Goal: Task Accomplishment & Management: Manage account settings

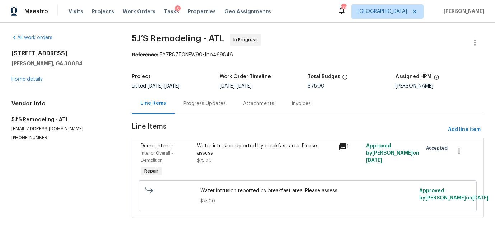
scroll to position [3, 0]
click at [77, 12] on span "Visits" at bounding box center [76, 11] width 15 height 7
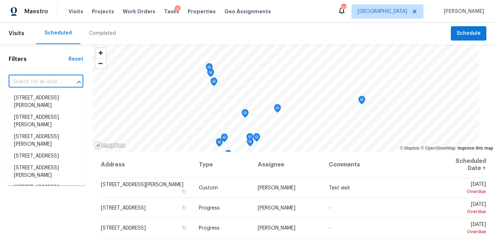
click at [41, 83] on input "text" at bounding box center [36, 82] width 55 height 11
paste input "[STREET_ADDRESS]"
type input "[STREET_ADDRESS]"
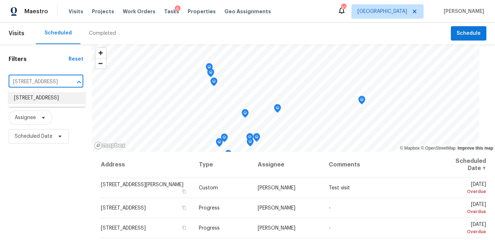
click at [46, 96] on li "312 Crown Pointe Dr, Dawsonville, GA 30534" at bounding box center [46, 98] width 77 height 12
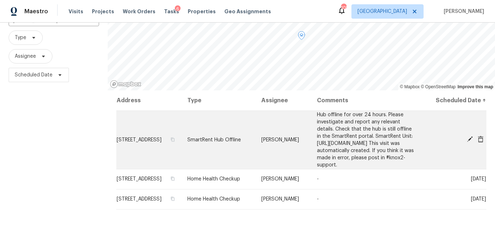
scroll to position [63, 0]
click at [468, 142] on icon at bounding box center [470, 138] width 6 height 6
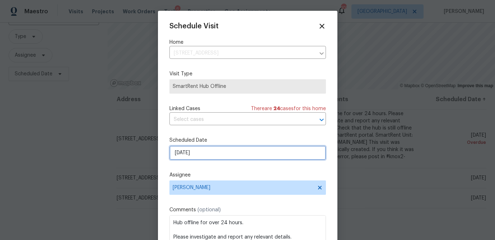
click at [215, 158] on input "8/21/2025" at bounding box center [248, 153] width 157 height 14
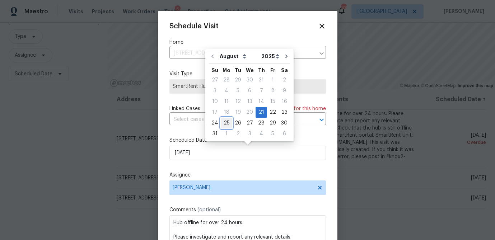
drag, startPoint x: 225, startPoint y: 124, endPoint x: 251, endPoint y: 153, distance: 39.2
click at [225, 124] on div "25" at bounding box center [226, 123] width 11 height 10
type input "8/25/2025"
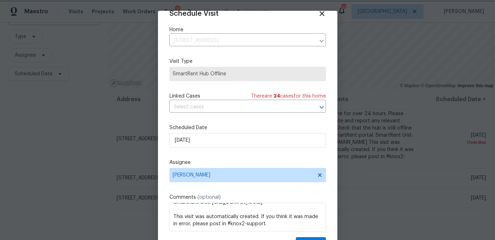
scroll to position [33, 0]
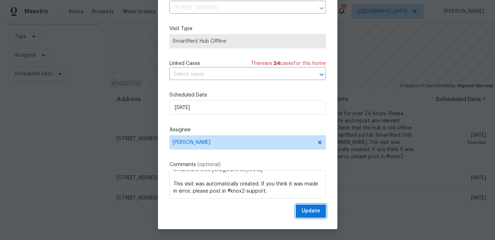
click at [320, 214] on span "Update" at bounding box center [311, 211] width 19 height 9
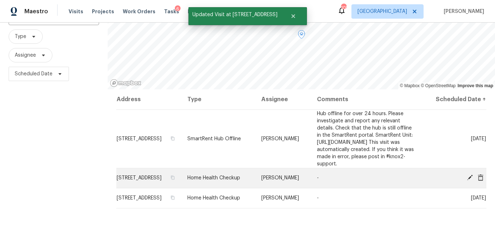
click at [467, 181] on icon at bounding box center [470, 178] width 6 height 6
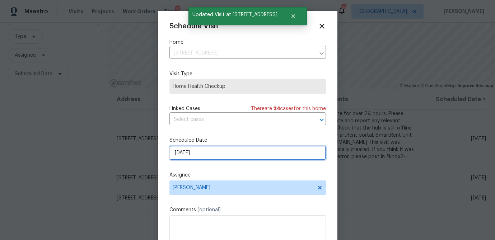
click at [200, 152] on input "8/28/2025" at bounding box center [248, 153] width 157 height 14
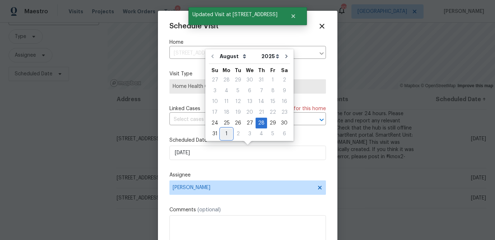
click at [226, 133] on div "1" at bounding box center [226, 134] width 11 height 10
type input "9/1/2025"
select select "8"
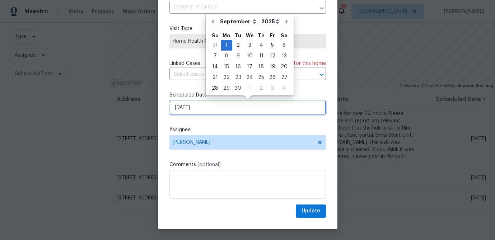
click at [221, 112] on input "9/1/2025" at bounding box center [248, 108] width 157 height 14
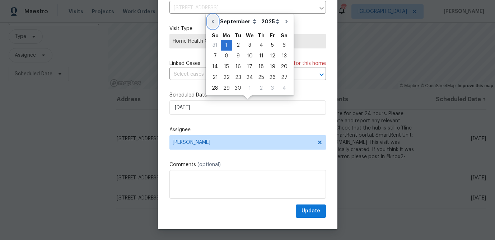
click at [212, 20] on icon "Go to previous month" at bounding box center [213, 22] width 6 height 6
type input "8/24/2025"
select select "7"
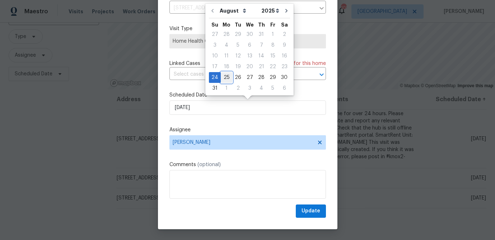
click at [226, 74] on div "25" at bounding box center [226, 78] width 11 height 10
type input "8/25/2025"
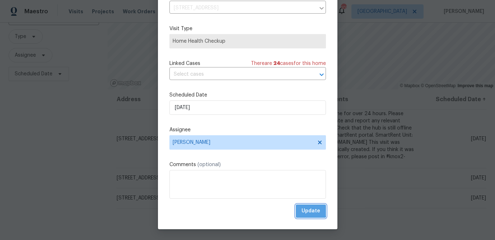
click at [308, 211] on span "Update" at bounding box center [311, 211] width 19 height 9
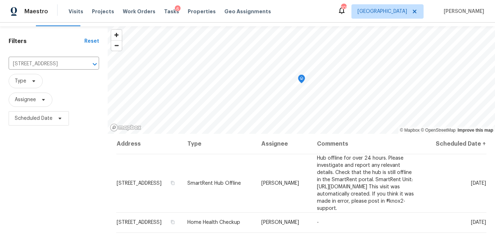
scroll to position [13, 0]
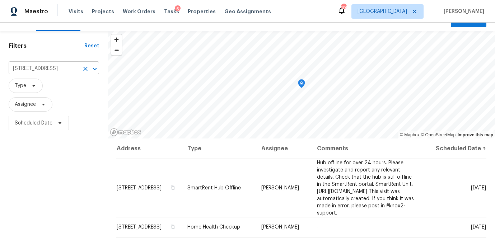
click at [40, 69] on input "312 Crown Pointe Dr, Dawsonville, GA 30534" at bounding box center [44, 68] width 70 height 11
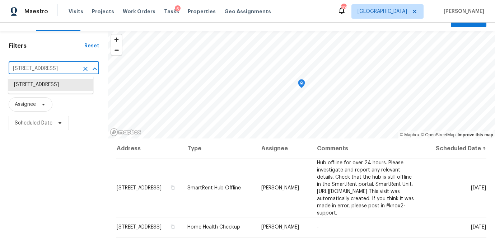
paste input "8 Frost Ln"
type input "38 Frost Ln, Dawsonville, GA 30534"
click at [40, 88] on li "38 Frost Ln, Dawsonville, GA 30534" at bounding box center [50, 88] width 85 height 19
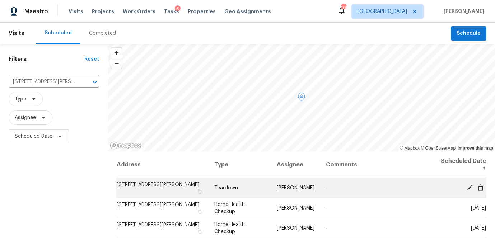
click at [468, 185] on icon at bounding box center [470, 188] width 6 height 6
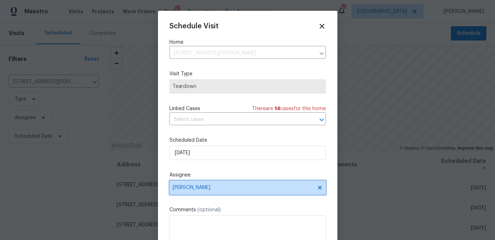
click at [207, 193] on span "Tyler Payne" at bounding box center [248, 188] width 157 height 14
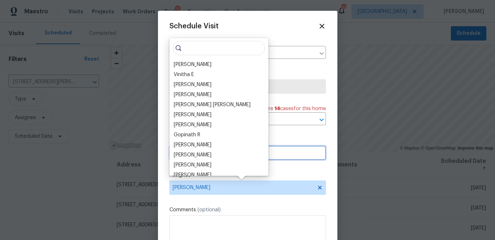
click at [276, 148] on input "8/24/2025" at bounding box center [248, 153] width 157 height 14
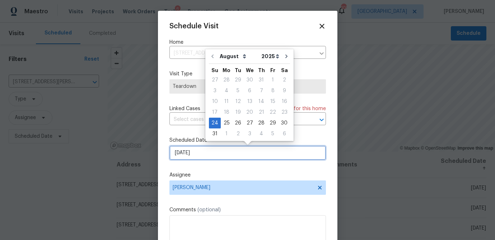
click at [216, 149] on input "8/24/2025" at bounding box center [248, 153] width 157 height 14
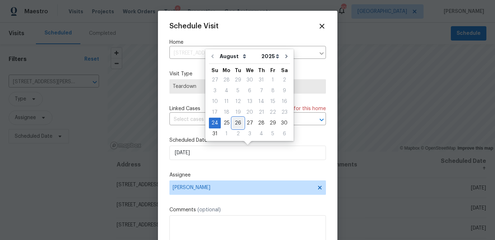
click at [232, 122] on div "26" at bounding box center [237, 123] width 11 height 10
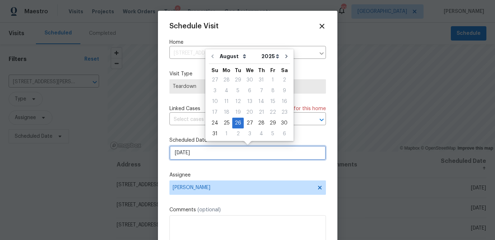
click at [201, 160] on input "8/26/2025" at bounding box center [248, 153] width 157 height 14
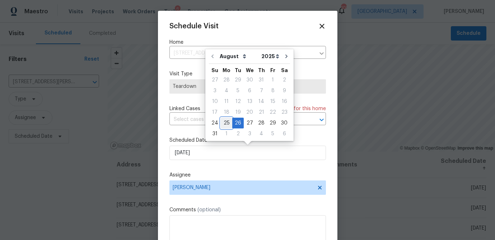
click at [225, 123] on div "25" at bounding box center [226, 123] width 11 height 10
type input "8/25/2025"
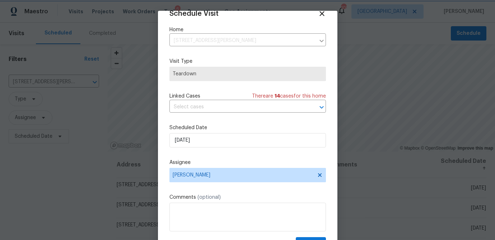
scroll to position [33, 0]
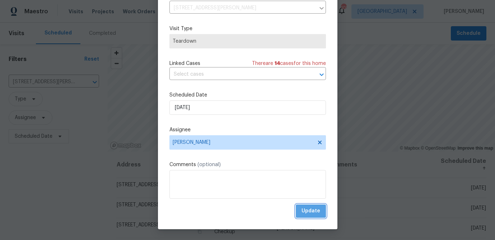
drag, startPoint x: 318, startPoint y: 207, endPoint x: 286, endPoint y: 202, distance: 33.0
click at [318, 207] on span "Update" at bounding box center [311, 211] width 19 height 9
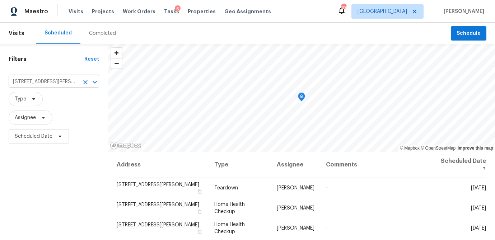
click at [41, 84] on input "38 Frost Ln, Dawsonville, GA 30534" at bounding box center [44, 82] width 70 height 11
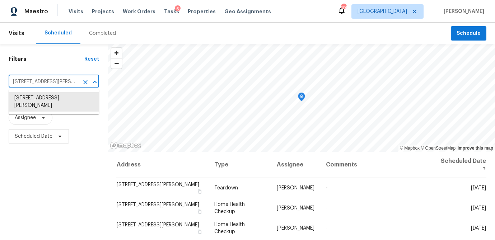
click at [41, 84] on input "38 Frost Ln, Dawsonville, GA 30534" at bounding box center [44, 82] width 70 height 11
paste input "12 Crown Pointe Dr"
type input "312 Crown Pointe Dr, Dawsonville, GA 30534"
click at [44, 99] on li "312 Crown Pointe Dr, Dawsonville, GA 30534" at bounding box center [54, 98] width 91 height 12
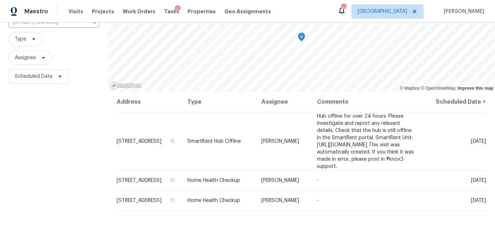
scroll to position [22, 0]
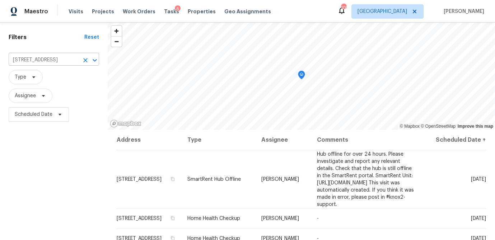
click at [31, 56] on input "312 Crown Pointe Dr, Dawsonville, GA 30534" at bounding box center [44, 60] width 70 height 11
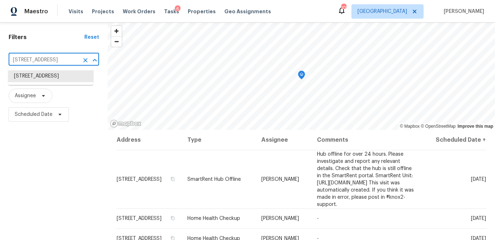
paste input "1740 Berry Ct, Cumming, GA 30041"
type input "1740 Berry Ct, Cumming, GA 30041"
click at [39, 75] on li "1740 Berry Ct, Cumming, GA 30041" at bounding box center [50, 79] width 85 height 19
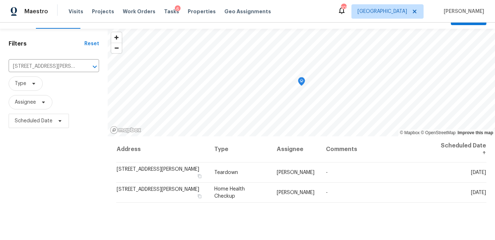
scroll to position [21, 0]
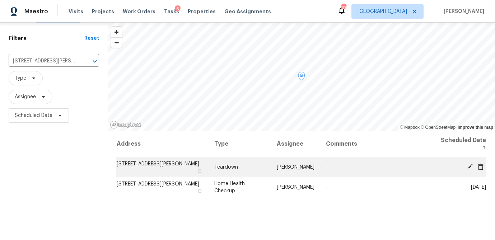
click at [470, 164] on icon at bounding box center [470, 167] width 6 height 6
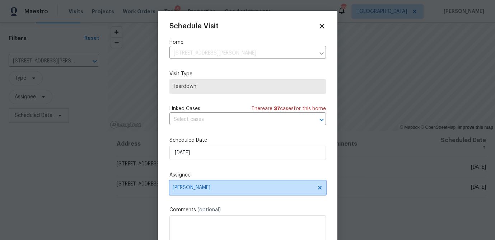
click at [214, 190] on span "Tyler Payne" at bounding box center [243, 188] width 141 height 6
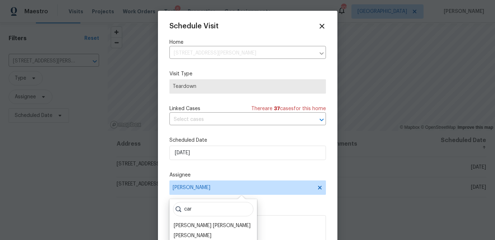
scroll to position [13, 0]
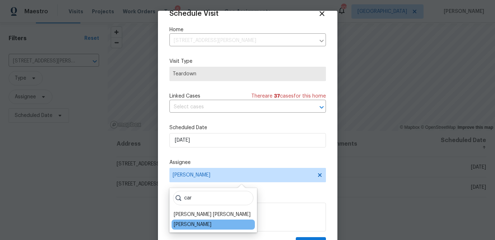
type input "car"
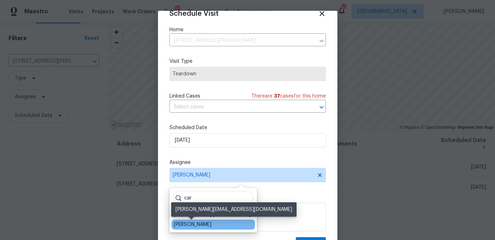
click at [194, 225] on div "Carmen Childs" at bounding box center [193, 224] width 38 height 7
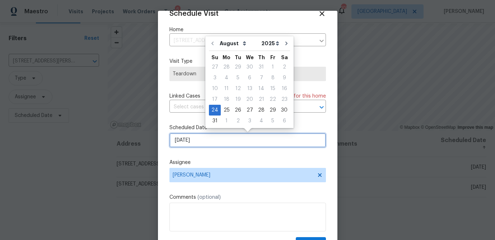
click at [199, 139] on input "8/24/2025" at bounding box center [248, 140] width 157 height 14
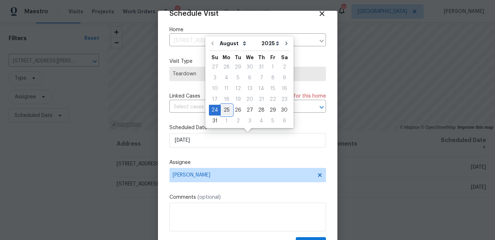
click at [227, 108] on div "25" at bounding box center [226, 110] width 11 height 10
type input "8/25/2025"
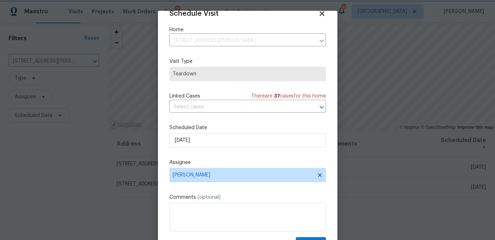
scroll to position [33, 0]
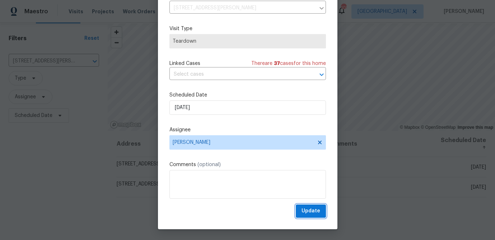
click at [315, 208] on span "Update" at bounding box center [311, 211] width 19 height 9
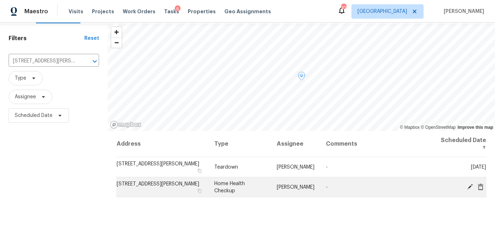
click at [481, 188] on icon at bounding box center [481, 187] width 6 height 6
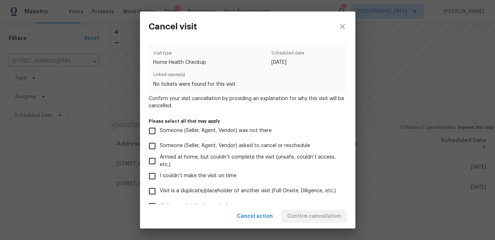
scroll to position [77, 0]
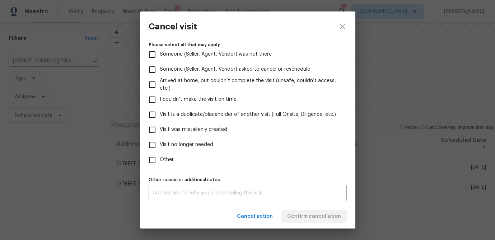
click at [153, 159] on input "Other" at bounding box center [152, 160] width 15 height 15
checkbox input "true"
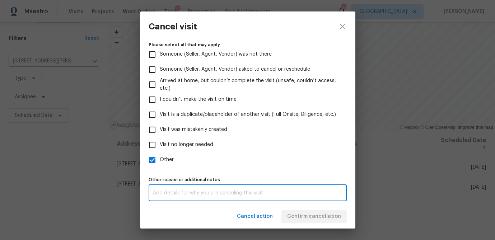
click at [165, 191] on textarea at bounding box center [248, 193] width 190 height 5
type textarea "d"
click at [248, 159] on label "Other" at bounding box center [243, 160] width 197 height 15
click at [160, 159] on input "Other" at bounding box center [152, 160] width 15 height 15
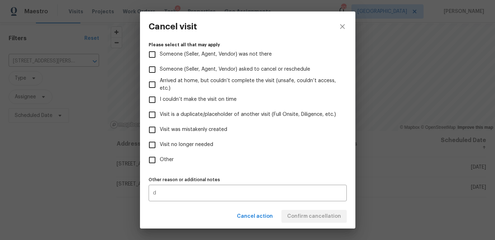
click at [149, 161] on input "Other" at bounding box center [152, 160] width 15 height 15
checkbox input "true"
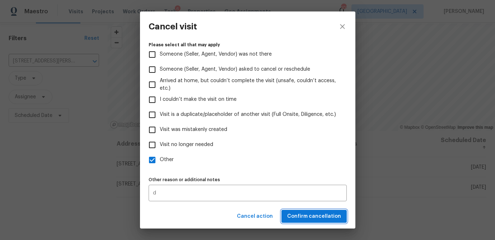
drag, startPoint x: 298, startPoint y: 218, endPoint x: 292, endPoint y: 218, distance: 5.8
click at [298, 218] on span "Confirm cancellation" at bounding box center [314, 216] width 54 height 9
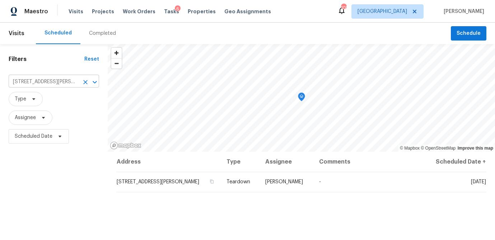
click at [46, 80] on input "1740 Berry Ct, Cumming, GA 30041" at bounding box center [44, 82] width 70 height 11
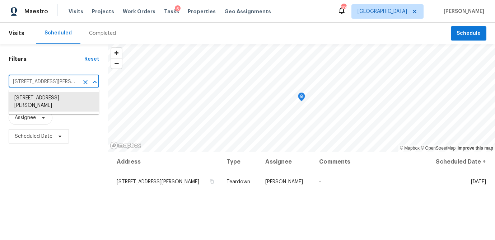
click at [46, 80] on input "1740 Berry Ct, Cumming, GA 30041" at bounding box center [44, 82] width 70 height 11
paste input "4330 Balsam Bark Dr, Cumming, GA 30028"
type input "4330 Balsam Bark Dr, Cumming, GA 30028"
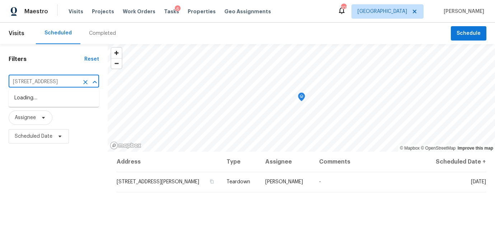
scroll to position [0, 35]
click at [45, 101] on li "4330 Balsam Bark Dr, Cumming, GA 30028" at bounding box center [54, 98] width 91 height 12
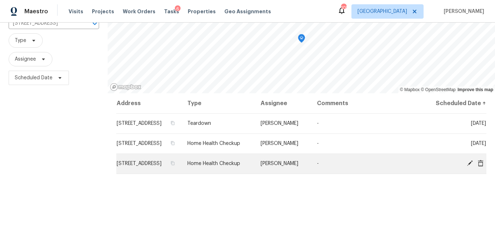
scroll to position [59, 0]
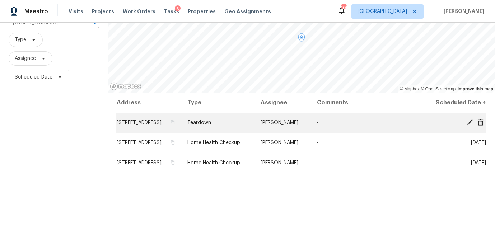
click at [471, 125] on td "Sun, Aug 24" at bounding box center [454, 123] width 64 height 20
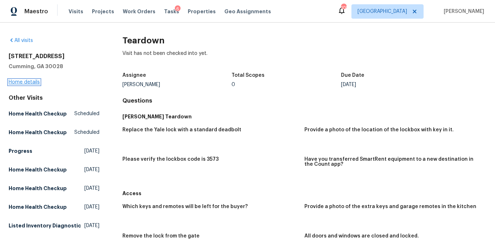
click at [21, 81] on link "Home details" at bounding box center [24, 82] width 31 height 5
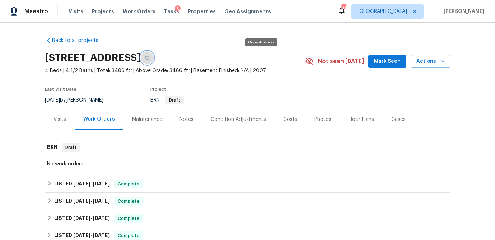
drag, startPoint x: 259, startPoint y: 57, endPoint x: 146, endPoint y: 24, distance: 118.0
click at [149, 57] on icon "button" at bounding box center [147, 58] width 4 height 4
click at [77, 9] on span "Visits" at bounding box center [76, 11] width 15 height 7
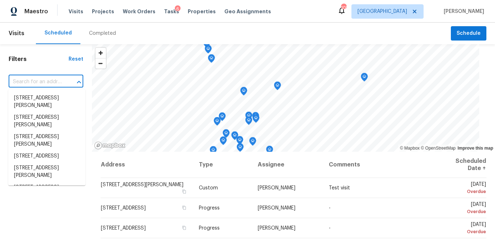
click at [30, 79] on input "text" at bounding box center [36, 82] width 55 height 11
paste input "[STREET_ADDRESS]"
type input "[STREET_ADDRESS]"
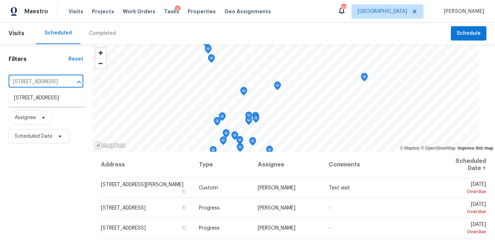
scroll to position [0, 48]
click at [27, 99] on li "[STREET_ADDRESS]" at bounding box center [46, 98] width 77 height 12
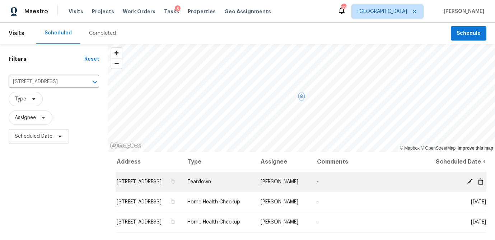
click at [469, 185] on icon at bounding box center [470, 182] width 6 height 6
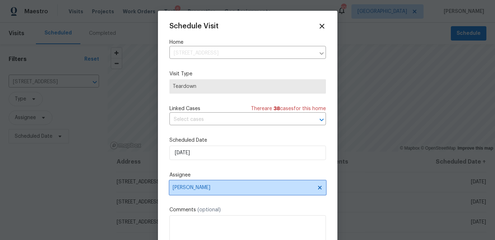
click at [227, 189] on span "Tyler Payne" at bounding box center [243, 188] width 141 height 6
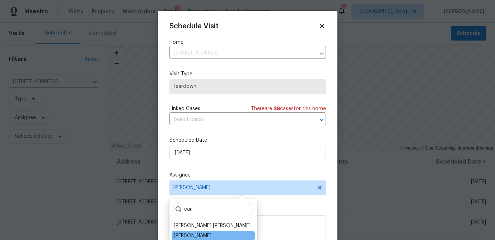
type input "car"
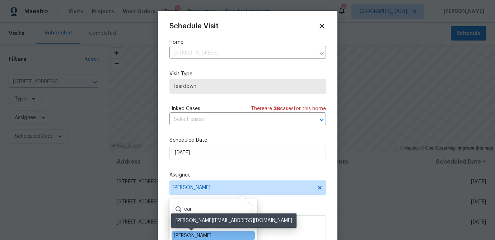
click at [206, 236] on div "[PERSON_NAME]" at bounding box center [193, 235] width 38 height 7
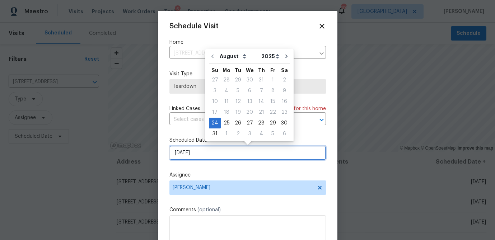
click at [203, 156] on input "8/24/2025" at bounding box center [248, 153] width 157 height 14
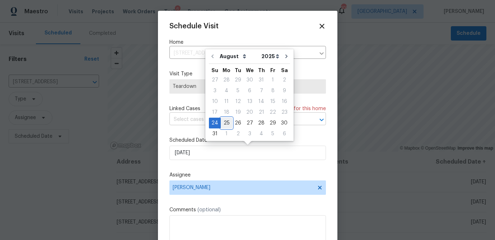
click at [227, 120] on div "25" at bounding box center [226, 123] width 11 height 10
type input "8/25/2025"
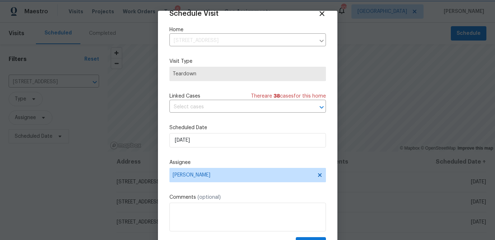
scroll to position [33, 0]
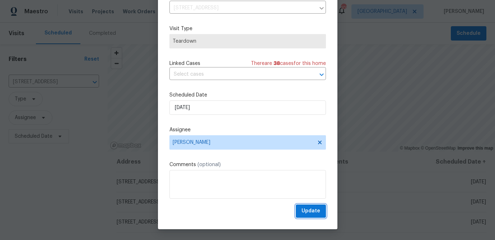
click at [315, 211] on span "Update" at bounding box center [311, 211] width 19 height 9
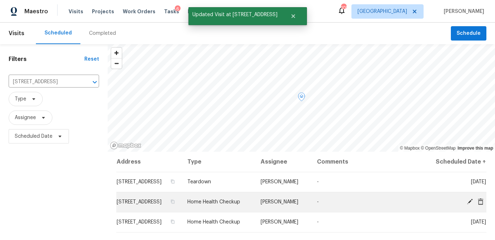
click at [480, 205] on icon at bounding box center [481, 202] width 6 height 6
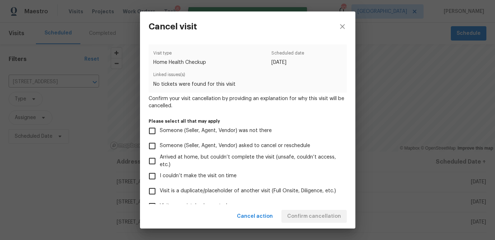
scroll to position [77, 0]
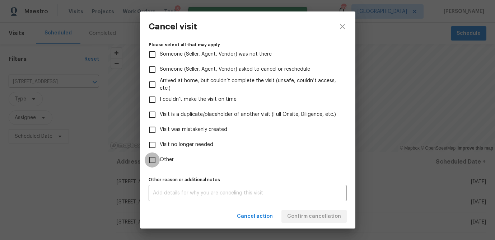
click at [153, 163] on input "Other" at bounding box center [152, 160] width 15 height 15
checkbox input "true"
click at [153, 146] on input "Visit no longer needed" at bounding box center [152, 145] width 15 height 15
checkbox input "true"
click at [167, 189] on div "x Other reason or additional notes" at bounding box center [248, 193] width 198 height 17
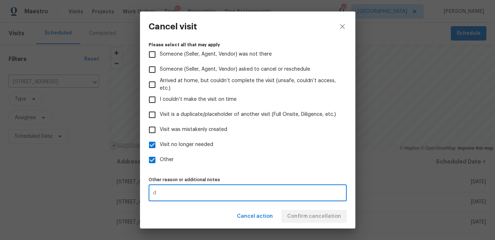
type textarea "d"
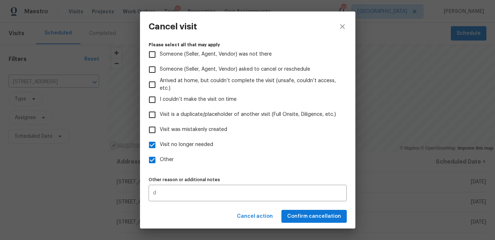
drag, startPoint x: 284, startPoint y: 161, endPoint x: 299, endPoint y: 203, distance: 44.1
click at [284, 161] on label "Other" at bounding box center [243, 160] width 197 height 15
click at [160, 161] on input "Other" at bounding box center [152, 160] width 15 height 15
checkbox input "false"
click at [310, 215] on span "Confirm cancellation" at bounding box center [314, 216] width 54 height 9
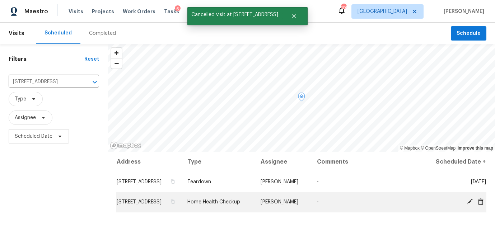
click at [483, 205] on icon at bounding box center [481, 201] width 6 height 6
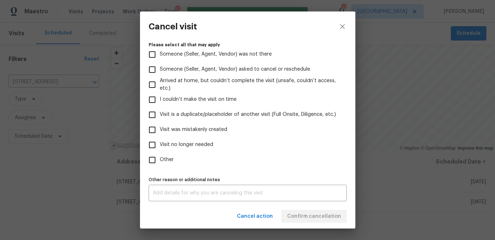
click at [152, 162] on input "Other" at bounding box center [152, 160] width 15 height 15
checkbox input "true"
click at [169, 188] on div "x Other reason or additional notes" at bounding box center [248, 193] width 198 height 17
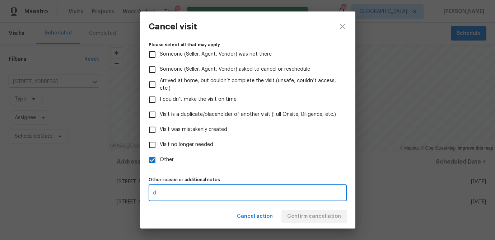
type textarea "d"
click at [216, 162] on label "Other" at bounding box center [243, 160] width 197 height 15
click at [160, 162] on input "Other" at bounding box center [152, 160] width 15 height 15
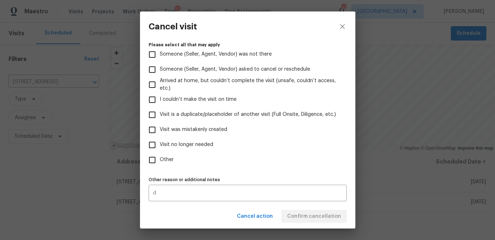
click at [157, 160] on input "Other" at bounding box center [152, 160] width 15 height 15
checkbox input "true"
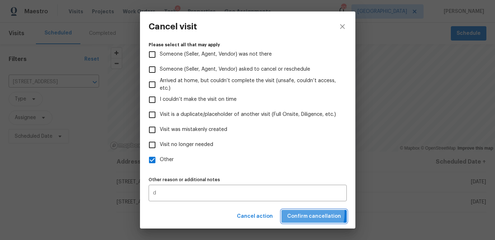
click at [301, 213] on span "Confirm cancellation" at bounding box center [314, 216] width 54 height 9
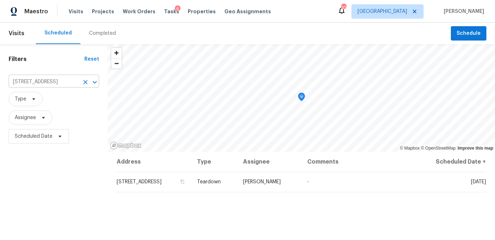
click at [43, 83] on input "[STREET_ADDRESS]" at bounding box center [44, 82] width 70 height 11
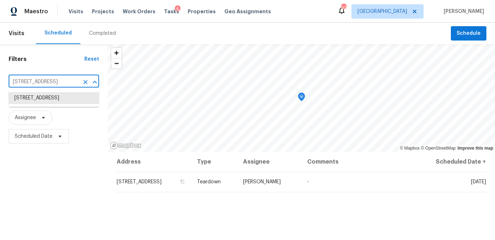
paste input "5025 Skipping Stone Ct"
type input "[STREET_ADDRESS]"
click at [44, 99] on li "[STREET_ADDRESS]" at bounding box center [54, 98] width 91 height 12
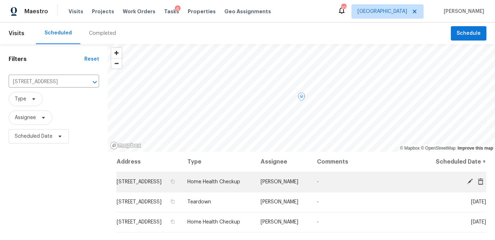
click at [470, 185] on icon at bounding box center [470, 182] width 6 height 6
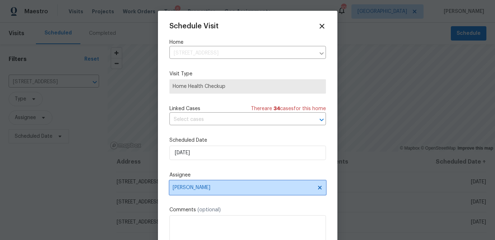
click at [248, 191] on span "Tyler Payne" at bounding box center [248, 188] width 157 height 14
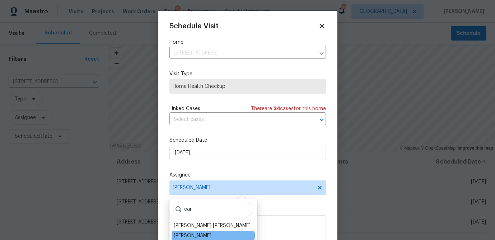
type input "car"
click at [209, 235] on div "[PERSON_NAME]" at bounding box center [213, 236] width 83 height 10
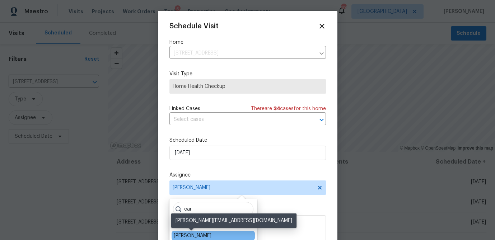
click at [191, 235] on div "[PERSON_NAME]" at bounding box center [193, 235] width 38 height 7
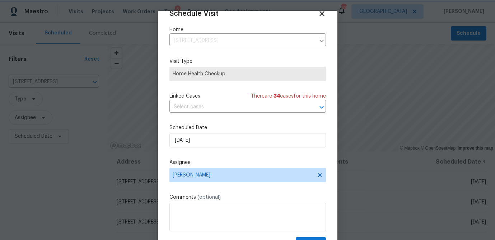
scroll to position [33, 0]
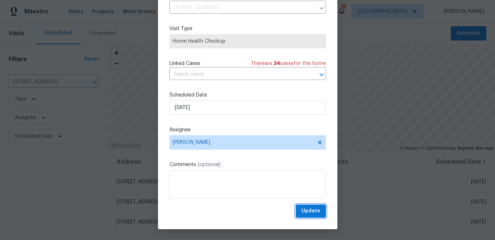
click at [309, 210] on span "Update" at bounding box center [311, 211] width 19 height 9
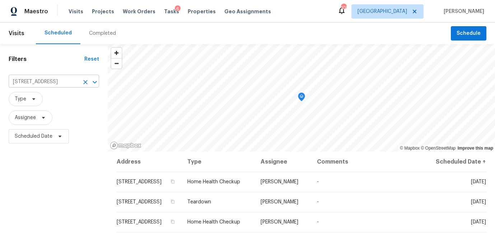
click at [59, 81] on input "[STREET_ADDRESS]" at bounding box center [44, 82] width 70 height 11
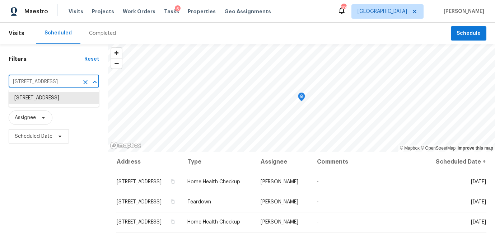
paste input "[STREET_ADDRESS]"
type input "[STREET_ADDRESS]"
click at [55, 96] on li "[STREET_ADDRESS]" at bounding box center [54, 98] width 91 height 12
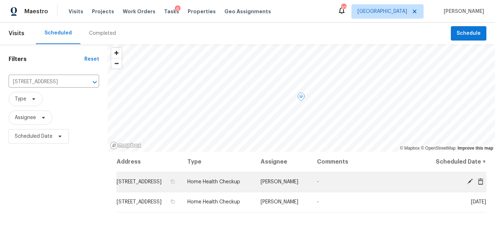
click at [469, 185] on icon at bounding box center [470, 182] width 6 height 6
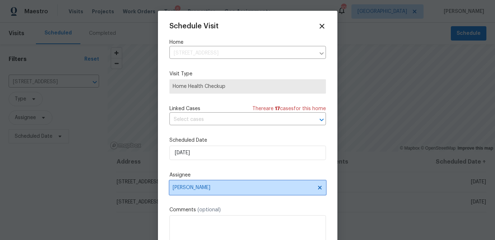
click at [232, 191] on span "Tyler Payne" at bounding box center [248, 188] width 157 height 14
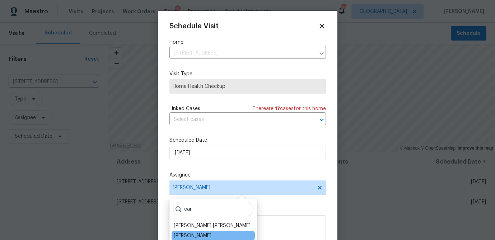
type input "car"
click at [197, 231] on div "[PERSON_NAME]" at bounding box center [213, 236] width 83 height 10
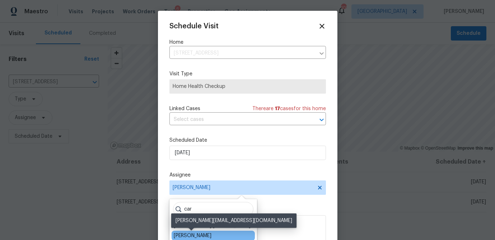
click at [197, 234] on div "[PERSON_NAME]" at bounding box center [193, 235] width 38 height 7
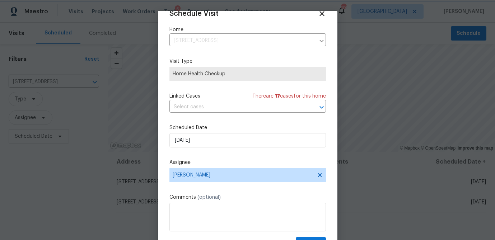
scroll to position [33, 0]
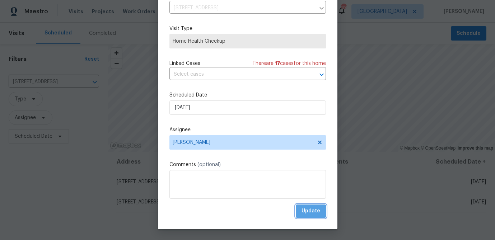
click at [307, 214] on span "Update" at bounding box center [311, 211] width 19 height 9
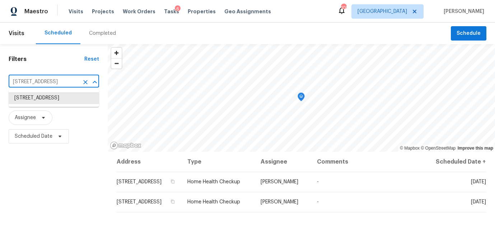
click at [50, 78] on input "[STREET_ADDRESS]" at bounding box center [44, 82] width 70 height 11
paste input "905 Delfaire Trce, Cumming, GA 30040"
type input "[STREET_ADDRESS]"
click at [46, 95] on li "[STREET_ADDRESS]" at bounding box center [54, 98] width 91 height 12
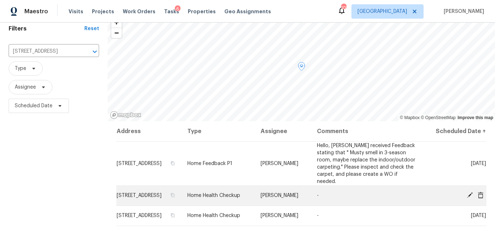
scroll to position [42, 0]
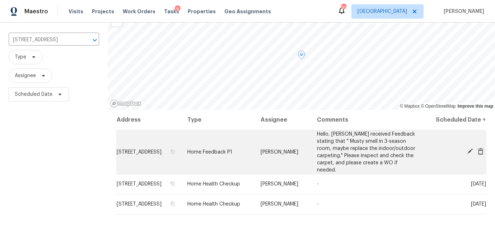
click at [466, 153] on span at bounding box center [470, 151] width 11 height 6
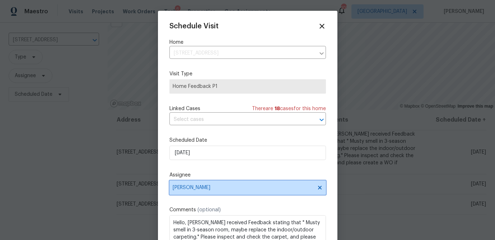
click at [244, 191] on span "Tyler Payne" at bounding box center [243, 188] width 141 height 6
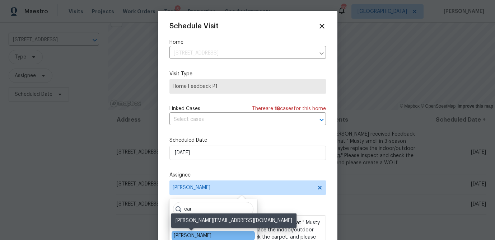
type input "car"
click at [206, 235] on div "[PERSON_NAME]" at bounding box center [193, 235] width 38 height 7
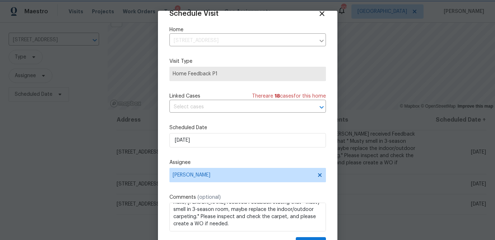
scroll to position [33, 0]
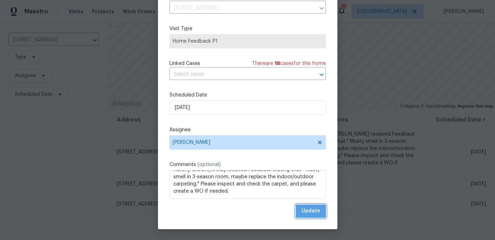
click at [313, 213] on span "Update" at bounding box center [311, 211] width 19 height 9
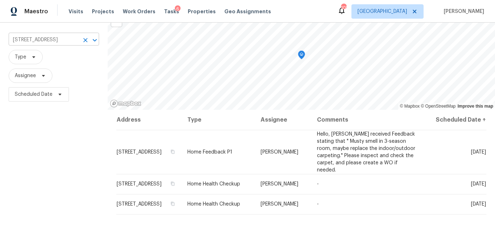
click at [59, 41] on input "[STREET_ADDRESS]" at bounding box center [44, 39] width 70 height 11
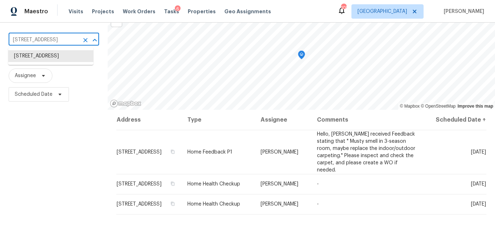
paste input "[STREET_ADDRESS]"
type input "[STREET_ADDRESS]"
click at [48, 57] on li "[STREET_ADDRESS]" at bounding box center [50, 56] width 85 height 12
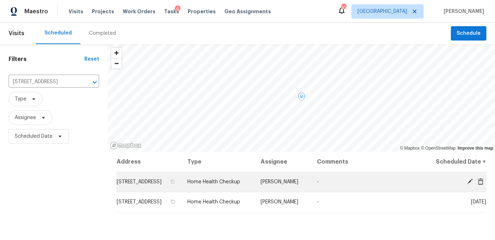
click at [468, 185] on icon at bounding box center [470, 182] width 6 height 6
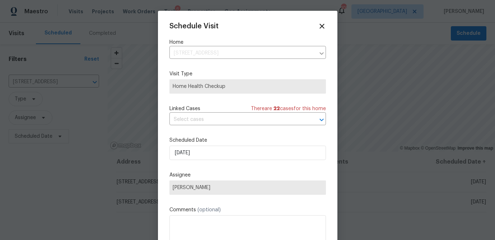
click at [230, 187] on span "Tyler Payne" at bounding box center [248, 188] width 150 height 6
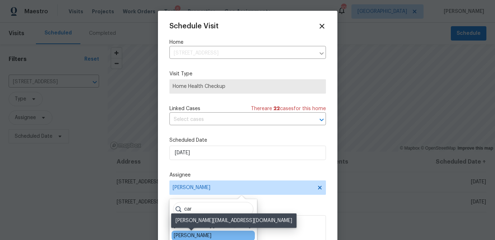
type input "car"
click at [189, 233] on div "[PERSON_NAME]" at bounding box center [193, 235] width 38 height 7
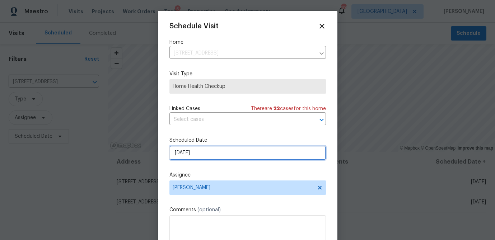
click at [199, 157] on input "8/28/2025" at bounding box center [248, 153] width 157 height 14
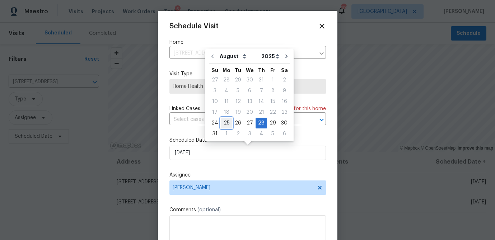
click at [224, 123] on div "25" at bounding box center [226, 123] width 11 height 10
type input "8/25/2025"
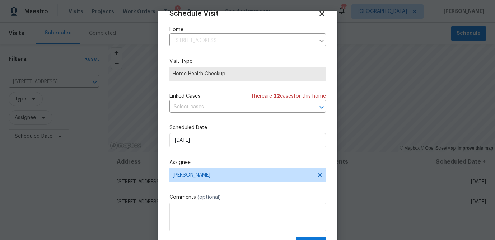
scroll to position [33, 0]
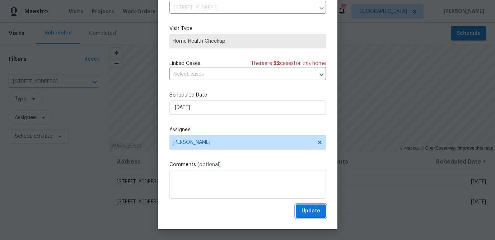
click at [308, 213] on span "Update" at bounding box center [311, 211] width 19 height 9
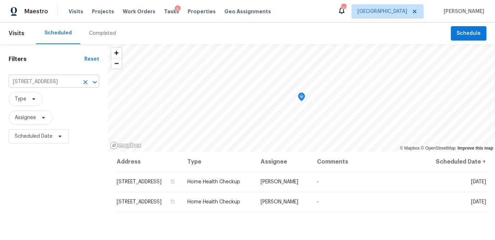
click at [34, 83] on input "[STREET_ADDRESS]" at bounding box center [44, 82] width 70 height 11
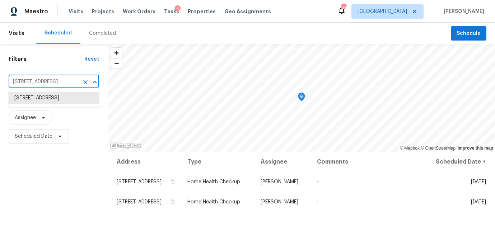
paste input "[STREET_ADDRESS][PERSON_NAME]"
type input "[STREET_ADDRESS][PERSON_NAME]"
click at [41, 103] on li "[STREET_ADDRESS][PERSON_NAME]" at bounding box center [54, 101] width 91 height 19
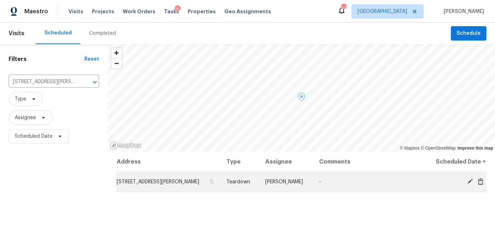
click at [468, 182] on icon at bounding box center [470, 182] width 6 height 6
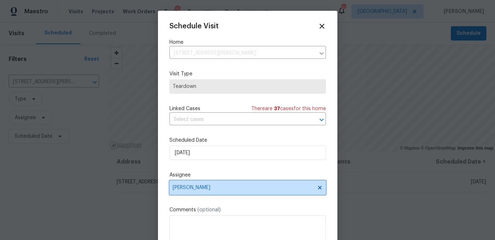
click at [201, 189] on span "[PERSON_NAME]" at bounding box center [243, 188] width 141 height 6
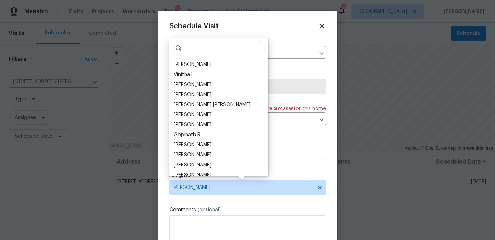
click at [278, 32] on div "Schedule Visit Home 1740 Berry Ct, Cumming, GA 30041 ​ Visit Type Teardown Link…" at bounding box center [248, 142] width 157 height 241
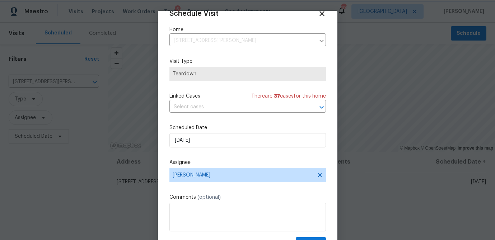
scroll to position [33, 0]
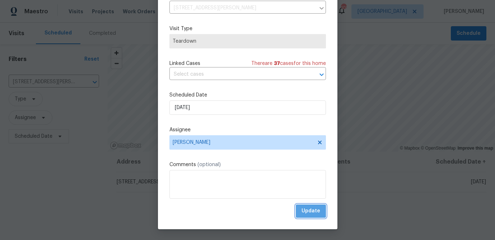
click at [316, 211] on span "Update" at bounding box center [311, 211] width 19 height 9
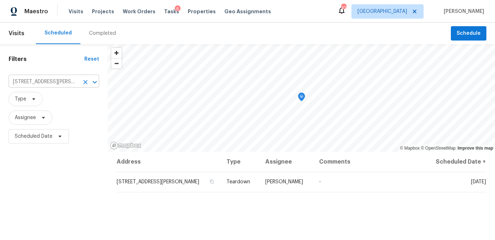
click at [60, 86] on input "[STREET_ADDRESS][PERSON_NAME]" at bounding box center [44, 82] width 70 height 11
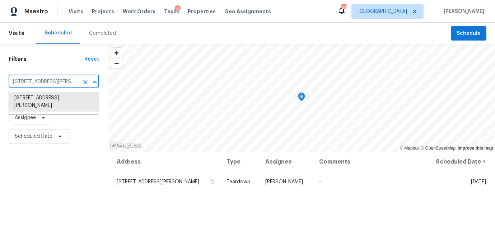
click at [60, 86] on input "[STREET_ADDRESS][PERSON_NAME]" at bounding box center [44, 82] width 70 height 11
paste input "[STREET_ADDRESS][PERSON_NAME]"
type input "[STREET_ADDRESS][PERSON_NAME]"
click at [51, 100] on li "[STREET_ADDRESS][PERSON_NAME]" at bounding box center [54, 101] width 91 height 19
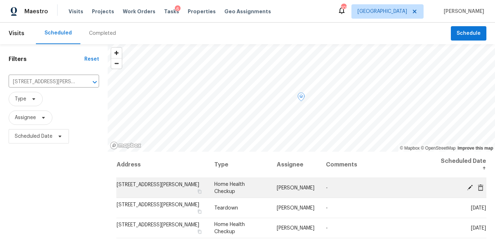
click at [468, 186] on icon at bounding box center [470, 187] width 6 height 6
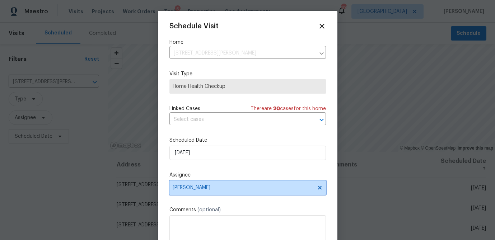
click at [211, 188] on span "Tyler Payne" at bounding box center [243, 188] width 141 height 6
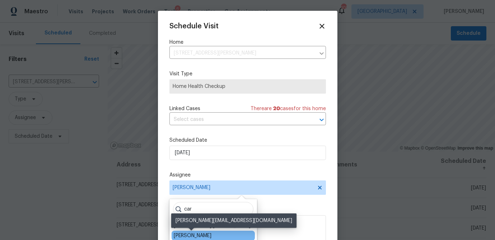
type input "car"
click at [191, 235] on div "[PERSON_NAME]" at bounding box center [193, 235] width 38 height 7
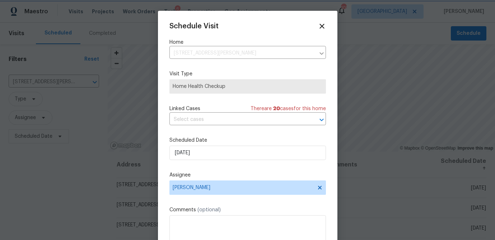
scroll to position [13, 0]
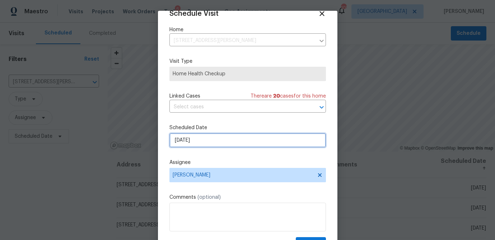
click at [199, 139] on input "8/28/2025" at bounding box center [248, 140] width 157 height 14
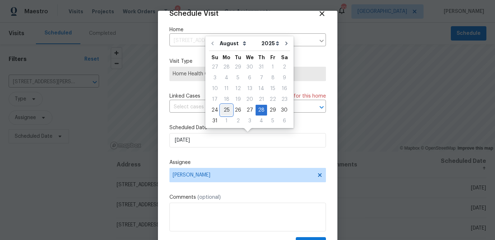
click at [227, 107] on div "25" at bounding box center [226, 110] width 11 height 10
type input "8/25/2025"
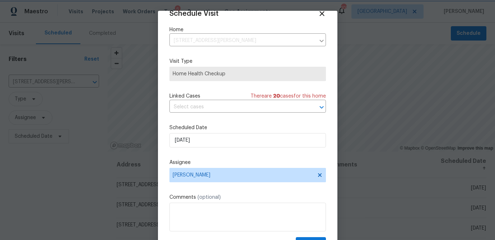
scroll to position [33, 0]
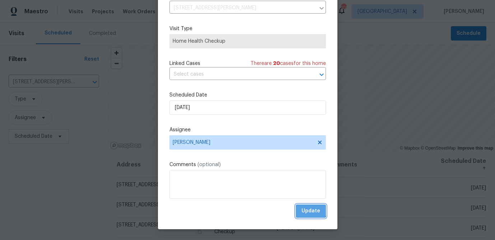
click at [303, 209] on span "Update" at bounding box center [311, 211] width 19 height 9
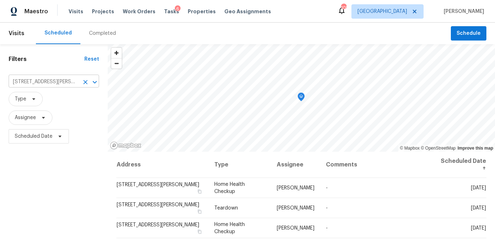
click at [64, 86] on input "[STREET_ADDRESS][PERSON_NAME]" at bounding box center [44, 82] width 70 height 11
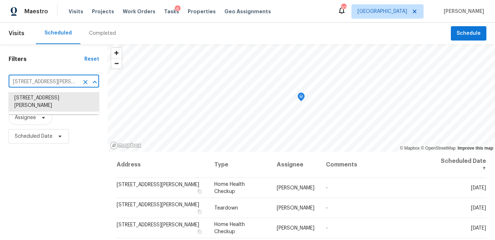
paste input "2470 Bridle Bridge Trl"
type input "[STREET_ADDRESS]"
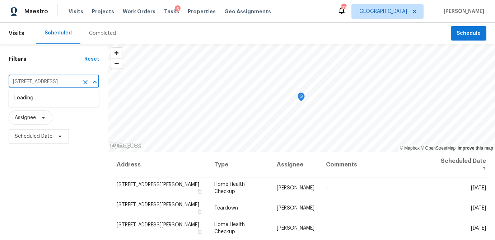
scroll to position [0, 38]
click at [52, 102] on li "[STREET_ADDRESS]" at bounding box center [54, 98] width 91 height 12
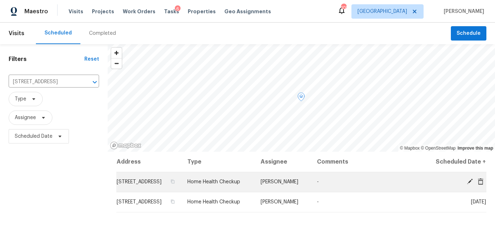
click at [470, 185] on icon at bounding box center [470, 182] width 6 height 6
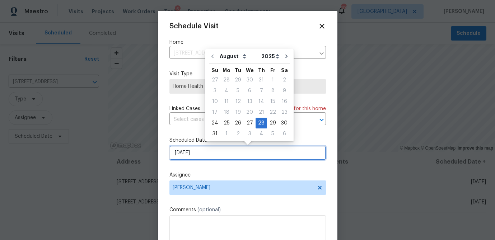
click at [194, 155] on input "8/28/2025" at bounding box center [248, 153] width 157 height 14
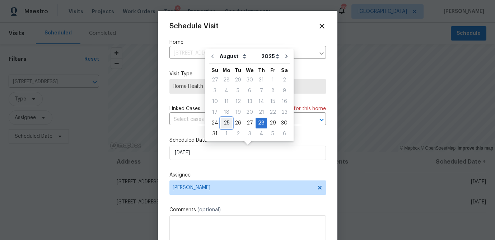
click at [224, 125] on div "25" at bounding box center [226, 123] width 11 height 10
type input "8/25/2025"
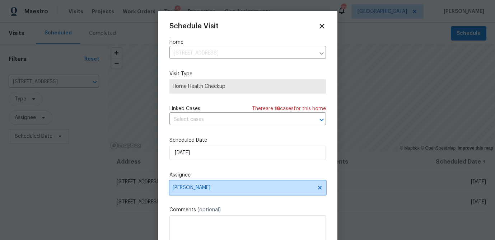
click at [194, 190] on span "Tyler Payne" at bounding box center [243, 188] width 141 height 6
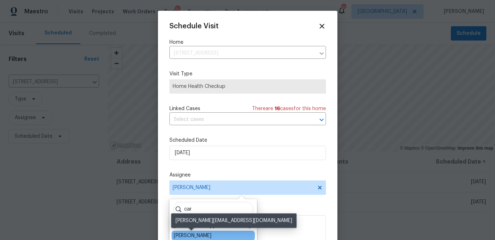
type input "car"
click at [182, 235] on div "[PERSON_NAME]" at bounding box center [193, 235] width 38 height 7
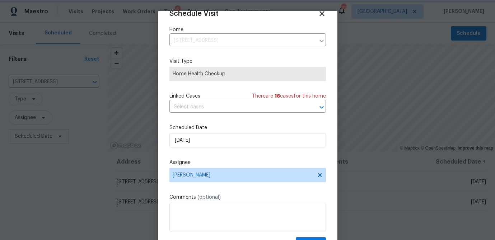
scroll to position [33, 0]
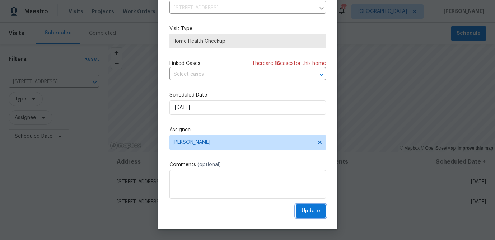
click at [318, 213] on span "Update" at bounding box center [311, 211] width 19 height 9
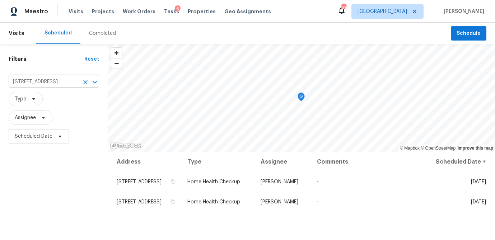
click at [54, 78] on input "[STREET_ADDRESS]" at bounding box center [44, 82] width 70 height 11
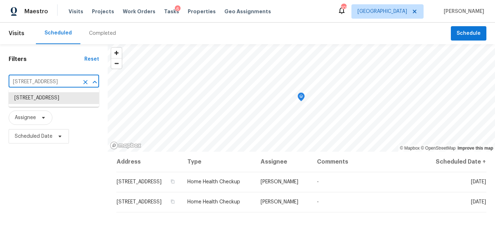
paste input "[STREET_ADDRESS]"
type input "[STREET_ADDRESS]"
click at [59, 98] on li "[STREET_ADDRESS]" at bounding box center [54, 98] width 91 height 12
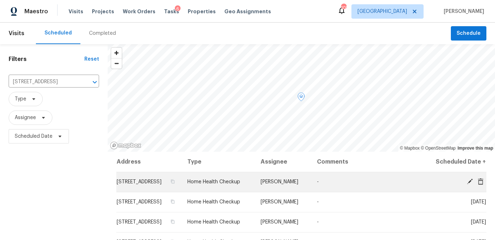
click at [470, 185] on icon at bounding box center [470, 182] width 6 height 6
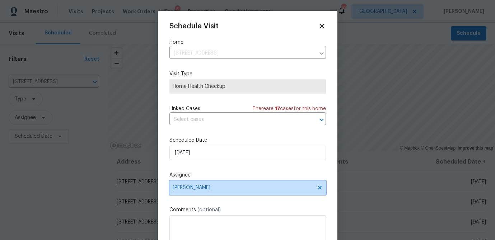
click at [207, 189] on span "Tyler Payne" at bounding box center [243, 188] width 141 height 6
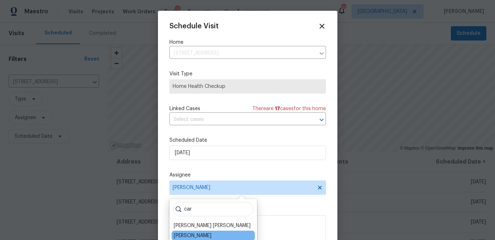
type input "car"
click at [190, 232] on div "[PERSON_NAME]" at bounding box center [213, 236] width 83 height 10
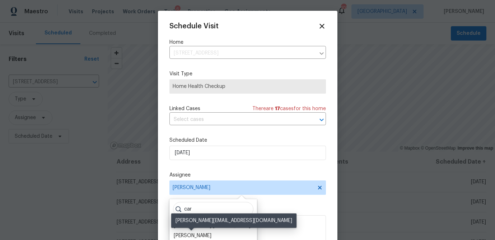
click at [189, 236] on div "[PERSON_NAME]" at bounding box center [193, 235] width 38 height 7
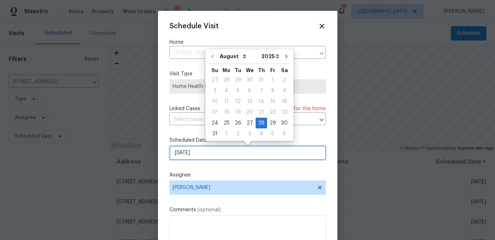
click at [191, 156] on input "8/28/2025" at bounding box center [248, 153] width 157 height 14
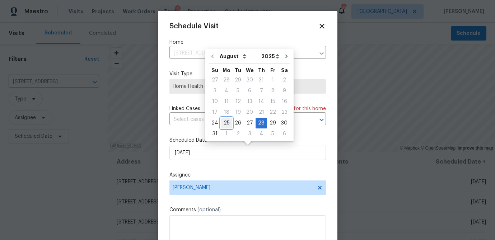
click at [221, 126] on div "25" at bounding box center [226, 123] width 11 height 10
type input "8/25/2025"
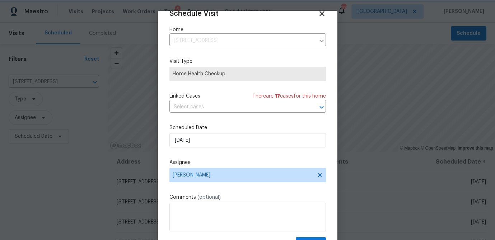
scroll to position [33, 0]
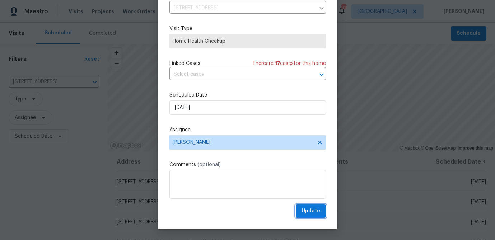
click at [312, 209] on span "Update" at bounding box center [311, 211] width 19 height 9
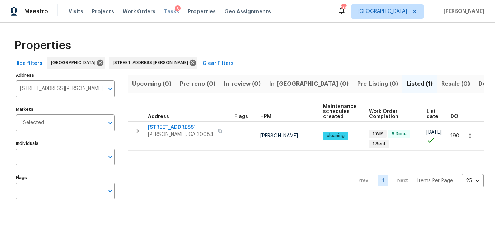
click at [164, 12] on span "Tasks" at bounding box center [171, 11] width 15 height 5
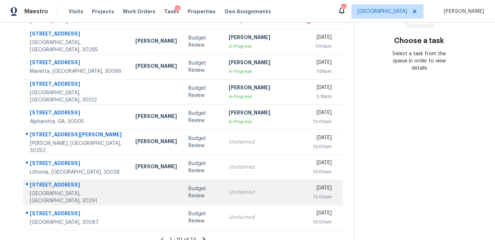
scroll to position [134, 0]
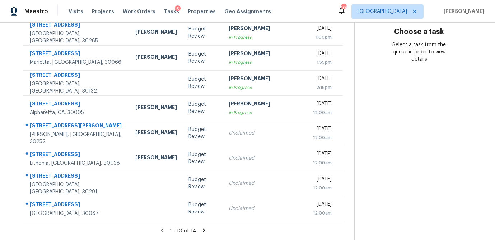
click at [203, 229] on icon at bounding box center [204, 230] width 3 height 4
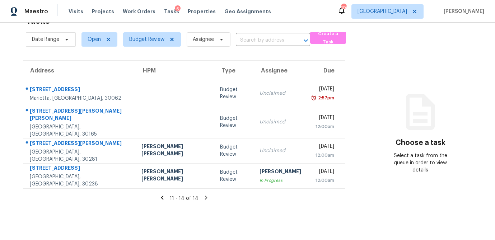
click at [153, 195] on div "11 - 14 of 14" at bounding box center [184, 199] width 346 height 8
click at [161, 196] on icon at bounding box center [162, 198] width 3 height 4
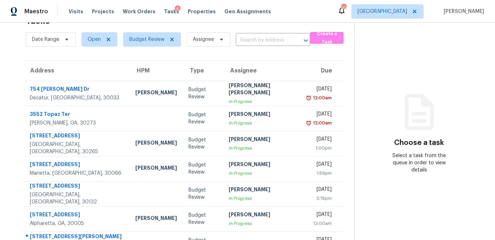
scroll to position [134, 0]
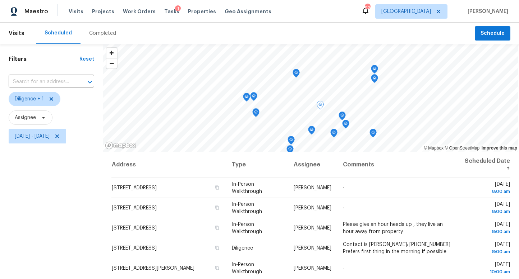
scroll to position [151, 0]
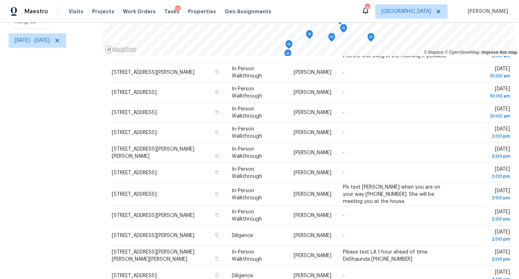
scroll to position [153, 0]
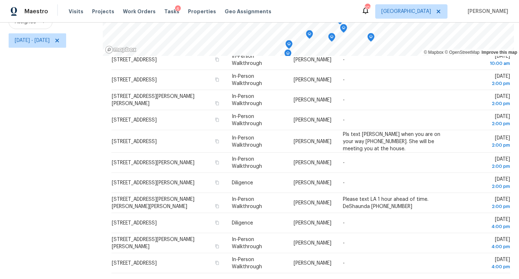
drag, startPoint x: 91, startPoint y: 163, endPoint x: 422, endPoint y: 297, distance: 357.0
click at [422, 279] on html "Maestro Visits Projects Work Orders Tasks 6 Properties Geo Assignments 109 [GEO…" at bounding box center [259, 139] width 519 height 279
copy div "© Mapbox © OpenStreetMap Improve this map"
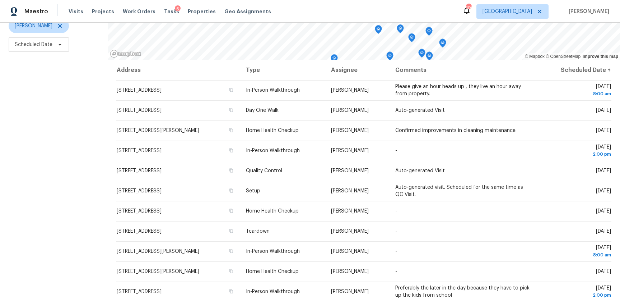
scroll to position [92, 0]
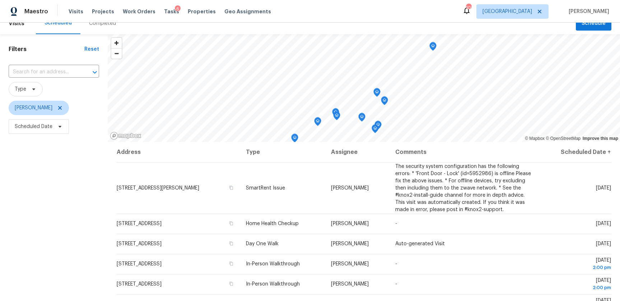
scroll to position [9, 0]
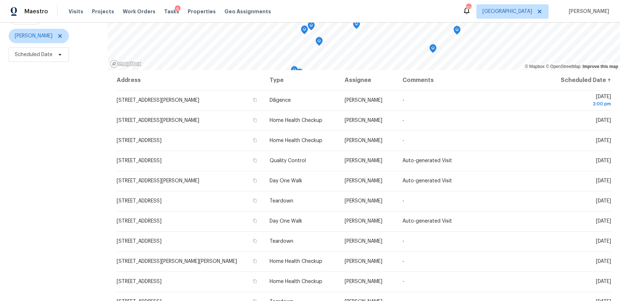
scroll to position [82, 0]
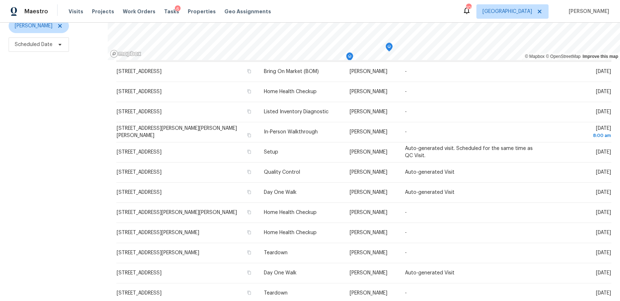
scroll to position [201, 0]
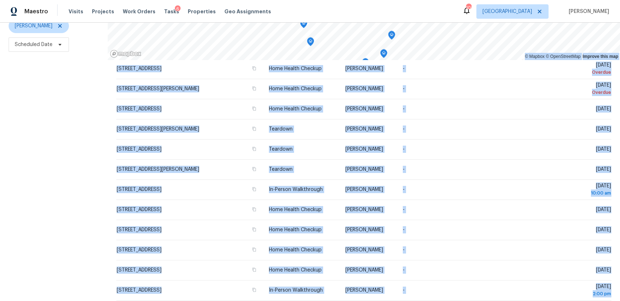
scroll to position [254, 0]
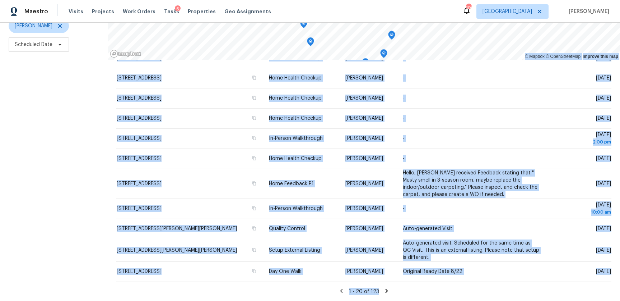
drag, startPoint x: 107, startPoint y: 91, endPoint x: 198, endPoint y: 317, distance: 244.2
click at [198, 300] on html "Maestro Visits Projects Work Orders Tasks 6 Properties Geo Assignments 109 Atla…" at bounding box center [310, 150] width 620 height 301
copy div "© Mapbox © OpenStreetMap Improve this map Address Type Assignee Comments Schedu…"
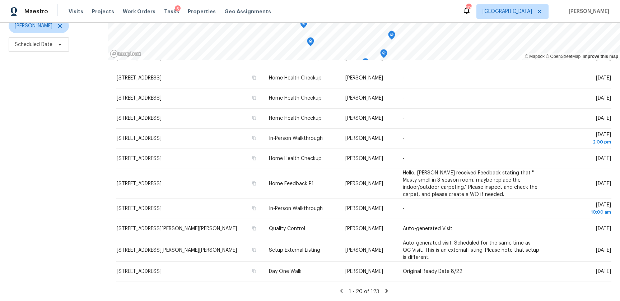
click at [385, 290] on icon at bounding box center [387, 290] width 6 height 6
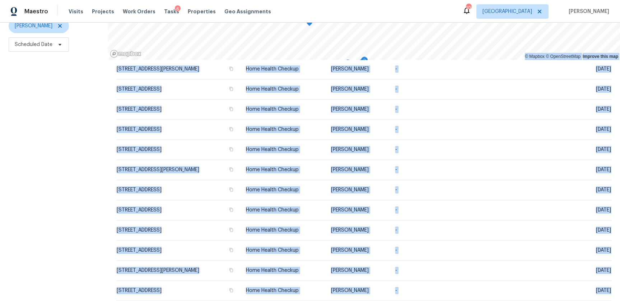
scroll to position [201, 0]
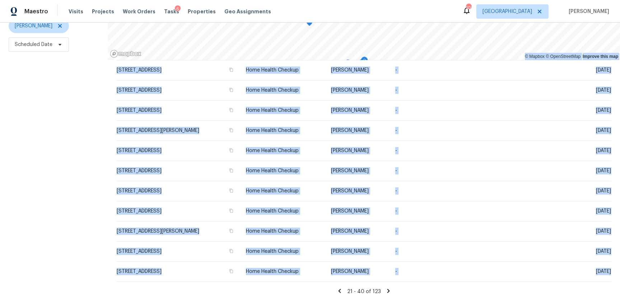
drag, startPoint x: 105, startPoint y: 171, endPoint x: 507, endPoint y: 285, distance: 418.1
click at [507, 285] on div "Filters Reset ​ Type Tyler Payne Scheduled Date © Mapbox © OpenStreetMap Improv…" at bounding box center [310, 126] width 620 height 348
copy div "© Mapbox © OpenStreetMap Improve this map Address Type Assignee Comments Schedu…"
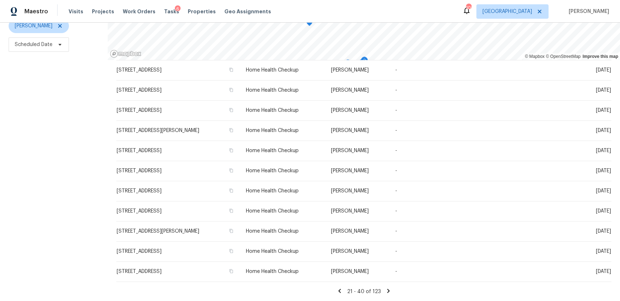
click at [387, 291] on icon at bounding box center [388, 290] width 6 height 6
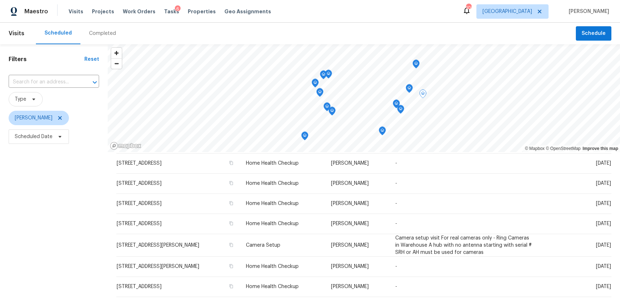
scroll to position [0, 0]
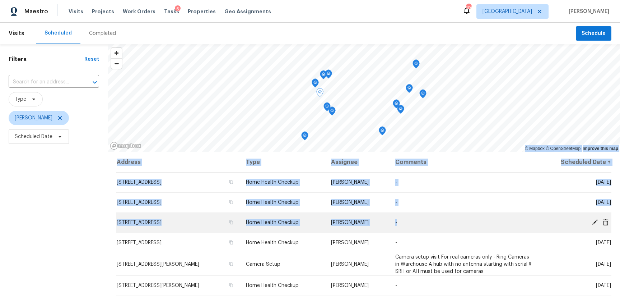
drag, startPoint x: 112, startPoint y: 179, endPoint x: 592, endPoint y: 227, distance: 482.0
click at [592, 227] on div "Filters Reset ​ Type Tyler Payne Scheduled Date © Mapbox © OpenStreetMap Improv…" at bounding box center [310, 218] width 620 height 348
copy div "© Mapbox © OpenStreetMap Improve this map Address Type Assignee Comments Schedu…"
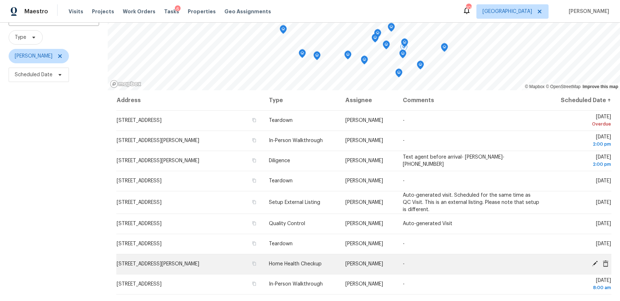
scroll to position [60, 0]
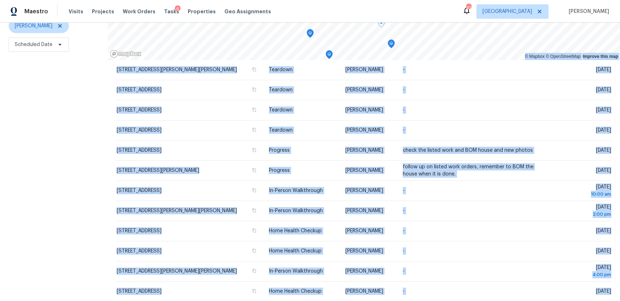
scroll to position [201, 0]
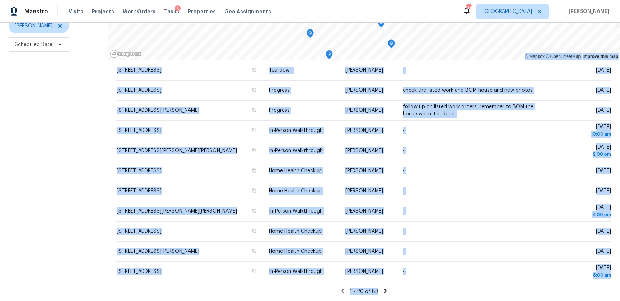
drag, startPoint x: 106, startPoint y: 87, endPoint x: 190, endPoint y: 308, distance: 237.1
click at [190, 300] on html "Maestro Visits Projects Work Orders Tasks 6 Properties Geo Assignments 109 Atla…" at bounding box center [310, 150] width 620 height 301
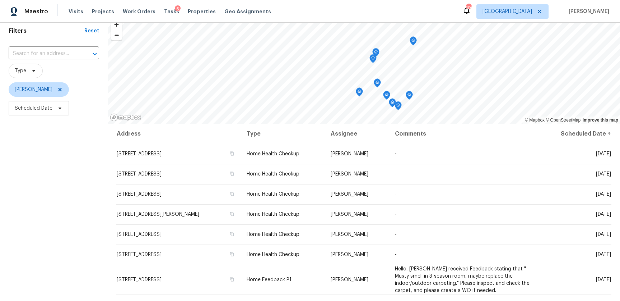
scroll to position [92, 0]
